Goal: Task Accomplishment & Management: Complete application form

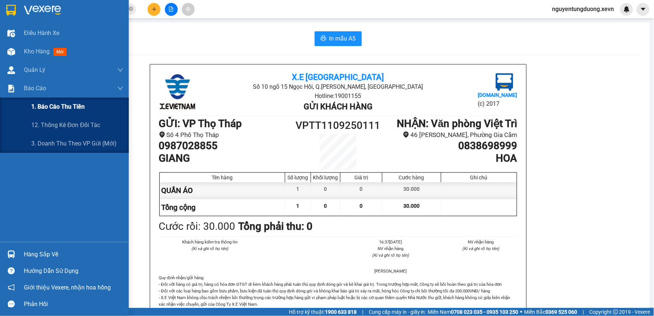
click at [51, 102] on span "1. Báo cáo thu tiền" at bounding box center [57, 106] width 53 height 9
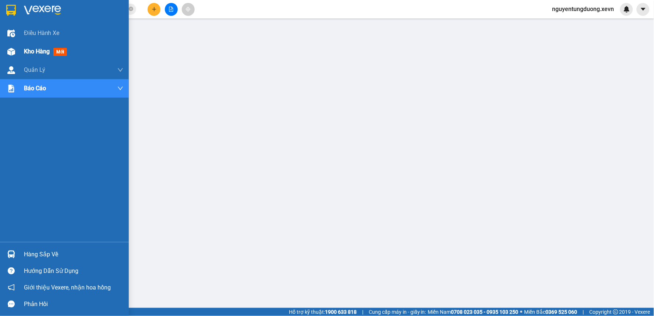
click at [15, 50] on img at bounding box center [11, 52] width 8 height 8
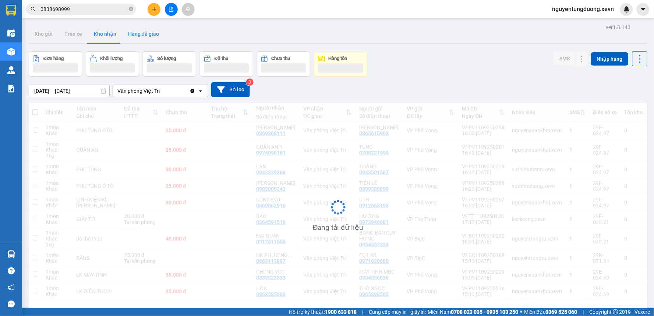
click at [128, 34] on button "Hàng đã giao" at bounding box center [143, 34] width 43 height 18
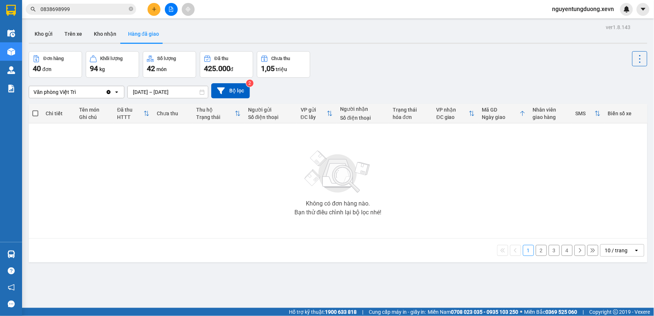
click at [133, 32] on button "Hàng đã giao" at bounding box center [143, 34] width 43 height 18
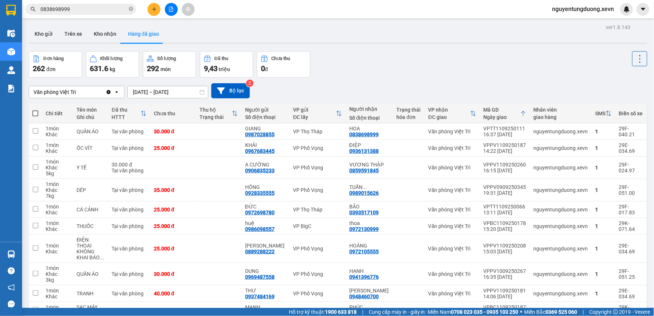
click at [69, 11] on input "0838698999" at bounding box center [83, 9] width 87 height 8
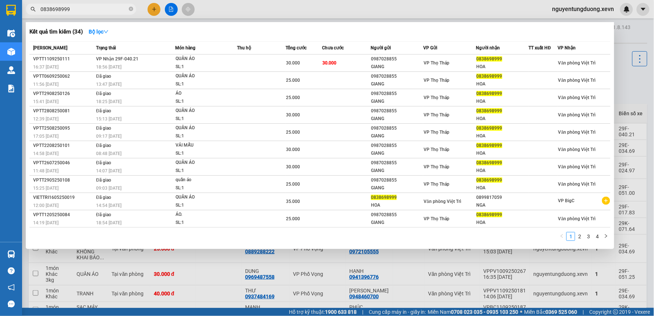
click at [69, 11] on input "0838698999" at bounding box center [83, 9] width 87 height 8
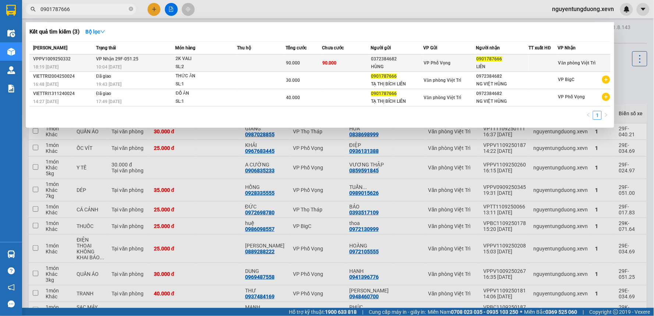
type input "0901787666"
click at [268, 67] on td at bounding box center [261, 62] width 49 height 17
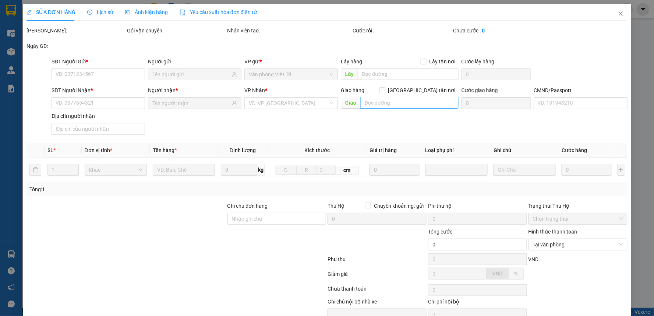
type input "0372384682"
type input "HÙNG"
type input "0901787666"
type input "LIÊN"
type input "025077000489 [PERSON_NAME], [PERSON_NAME]"
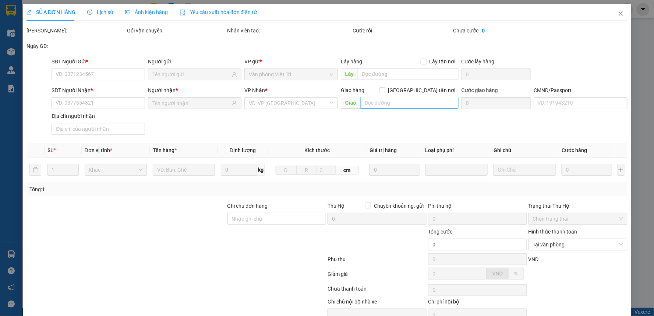
type input "90.000"
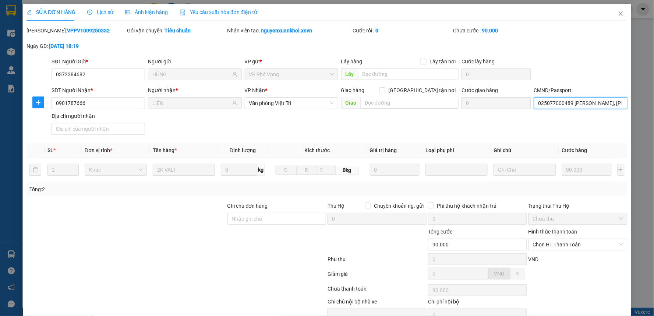
click at [565, 105] on input "025077000489 [PERSON_NAME], [PERSON_NAME]" at bounding box center [580, 103] width 93 height 12
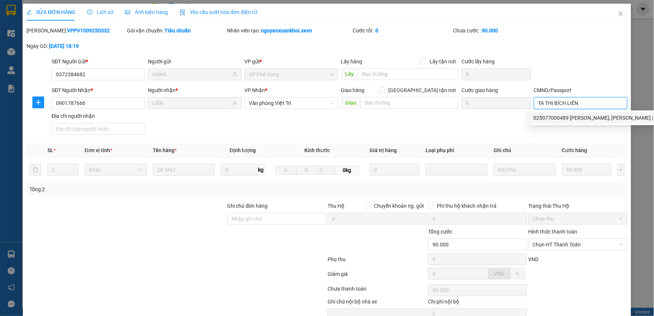
type input "TẠ THỊ BÍCH LIÊN"
click at [481, 122] on div "SĐT Người Nhận * 0901787666 Người nhận * LIÊN VP Nhận * Văn phòng Việt Trì Giao…" at bounding box center [339, 111] width 578 height 51
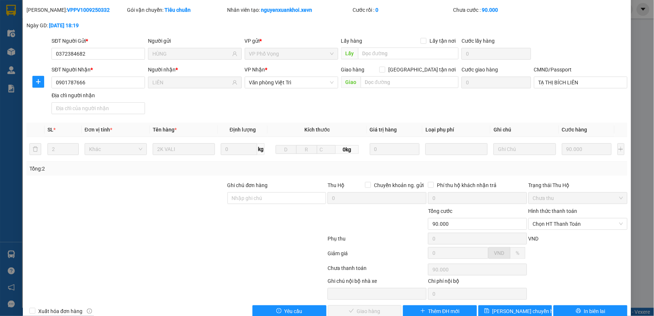
scroll to position [36, 0]
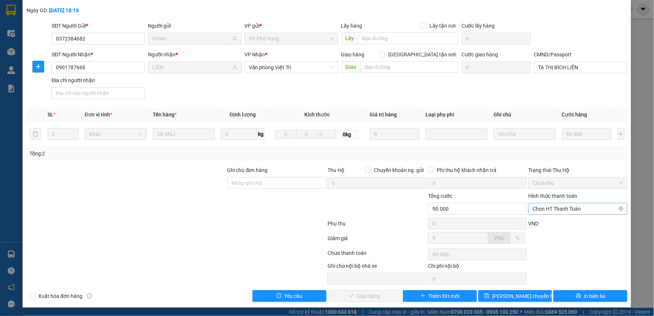
click at [559, 208] on span "Chọn HT Thanh Toán" at bounding box center [578, 208] width 90 height 11
click at [583, 32] on div "SĐT Người Gửi * 0372384682 Người gửi HÙNG VP gửi * VP Phố Vọng Lấy hàng Lấy tận…" at bounding box center [339, 35] width 578 height 26
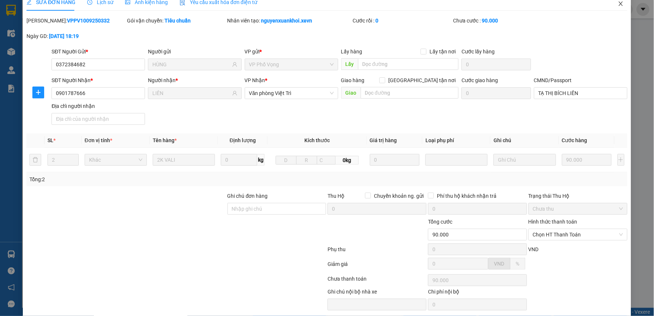
scroll to position [0, 0]
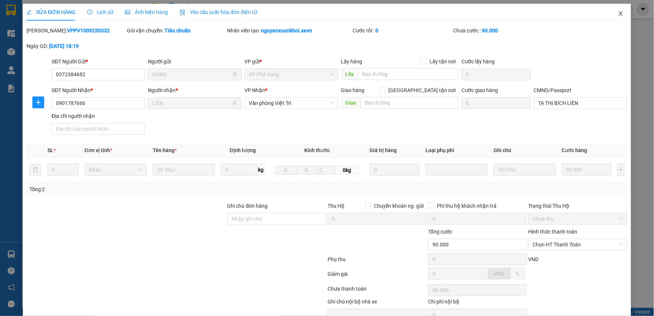
click at [618, 14] on icon "close" at bounding box center [621, 14] width 6 height 6
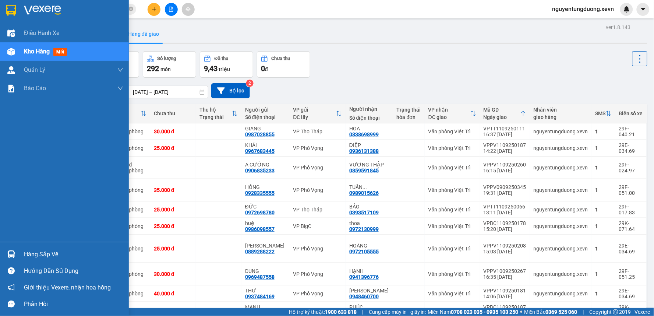
click at [13, 254] on img at bounding box center [11, 254] width 8 height 8
